Goal: Register for event/course: Register for event/course

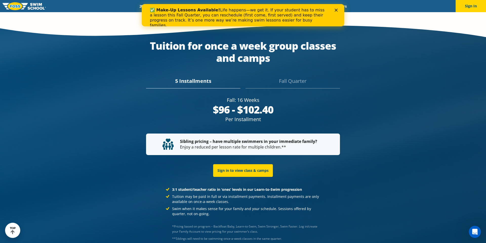
scroll to position [1004, 0]
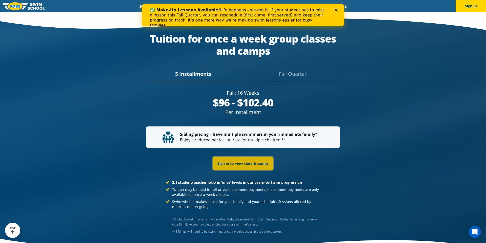
click at [243, 158] on link "Sign in to view class & camps" at bounding box center [243, 163] width 60 height 13
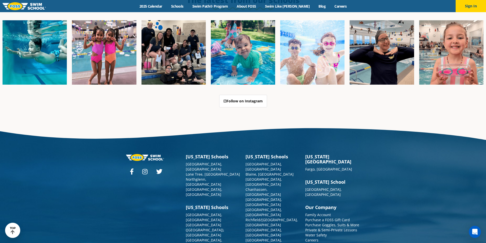
scroll to position [1304, 0]
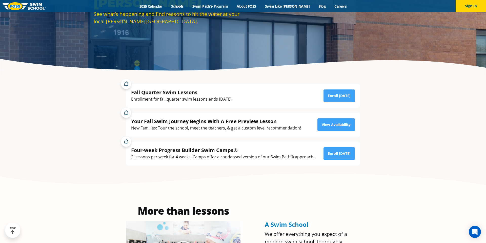
scroll to position [95, 0]
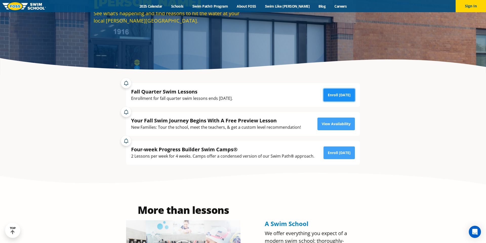
click at [338, 97] on link "Enroll Today" at bounding box center [338, 95] width 31 height 13
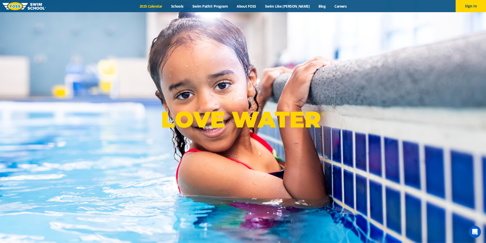
click at [163, 5] on link "2025 Calendar" at bounding box center [151, 6] width 32 height 5
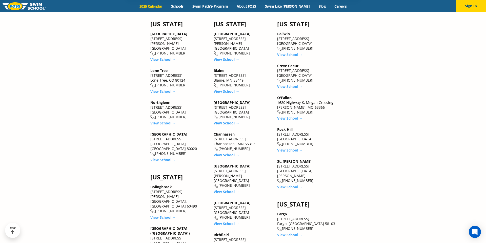
scroll to position [498, 0]
click at [286, 183] on link "View School →" at bounding box center [290, 185] width 26 height 5
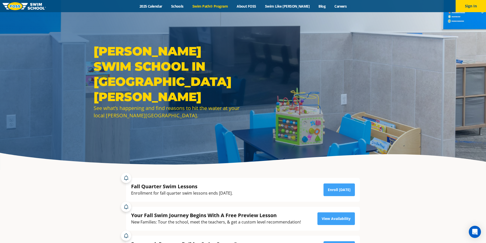
click at [226, 6] on link "Swim Path® Program" at bounding box center [210, 6] width 44 height 5
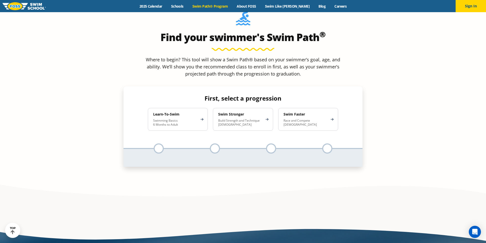
scroll to position [501, 0]
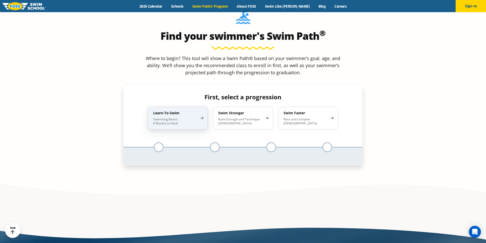
click at [199, 106] on div "Learn-To-Swim Swimming Basics 6 Months to Adult" at bounding box center [178, 117] width 60 height 23
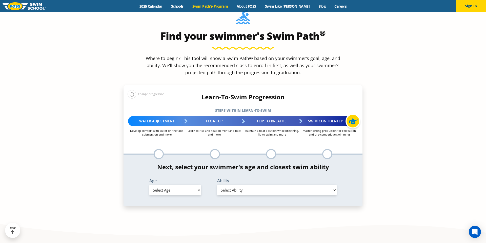
click at [182, 184] on select "Select Age [DEMOGRAPHIC_DATA] months - 1 year 1 year 2 years 3 years 4 years 5 …" at bounding box center [175, 189] width 52 height 11
select select "9-years"
click at [149, 184] on select "Select Age [DEMOGRAPHIC_DATA] months - 1 year 1 year 2 years 3 years 4 years 5 …" at bounding box center [175, 189] width 52 height 11
click at [234, 184] on select "Select Ability First in-water experience When in the water, reliant on a life j…" at bounding box center [276, 189] width 119 height 11
select select "9-years-unsureor-my-swimmer-does-not-fit-within-any-of-these"
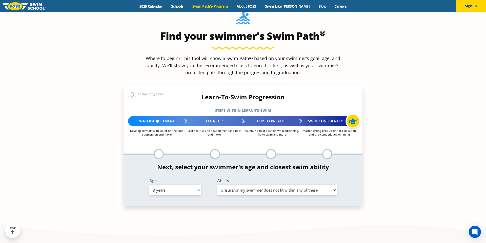
click at [217, 184] on select "Select Ability First in-water experience When in the water, reliant on a life j…" at bounding box center [276, 189] width 119 height 11
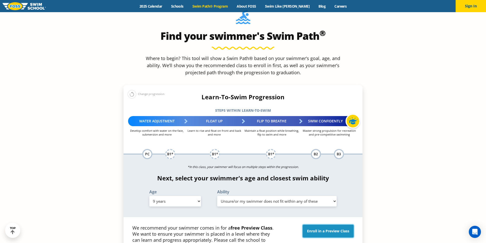
click at [337, 224] on link "Enroll in a Preview Class" at bounding box center [328, 230] width 51 height 13
